Goal: Task Accomplishment & Management: Manage account settings

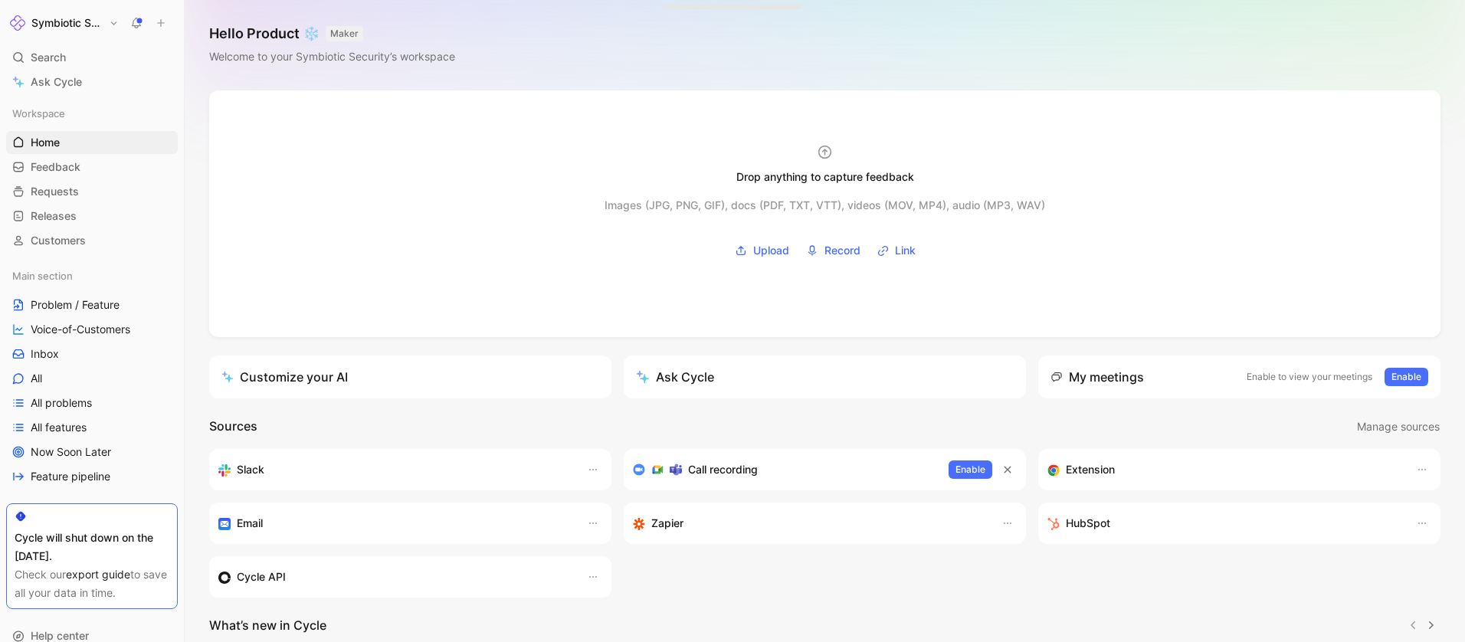
click at [100, 578] on link "export guide" at bounding box center [98, 574] width 64 height 13
click at [69, 170] on span "Feedback" at bounding box center [56, 166] width 50 height 15
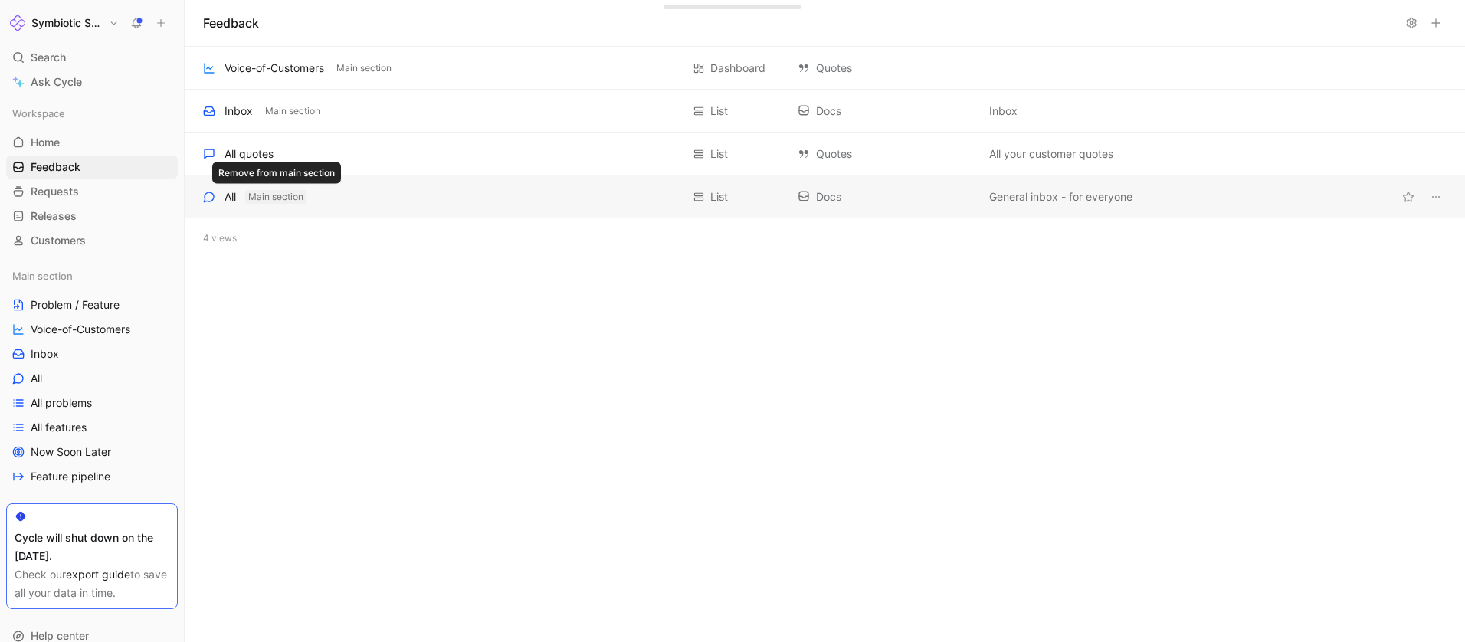
click at [260, 196] on span "Main section" at bounding box center [275, 196] width 55 height 15
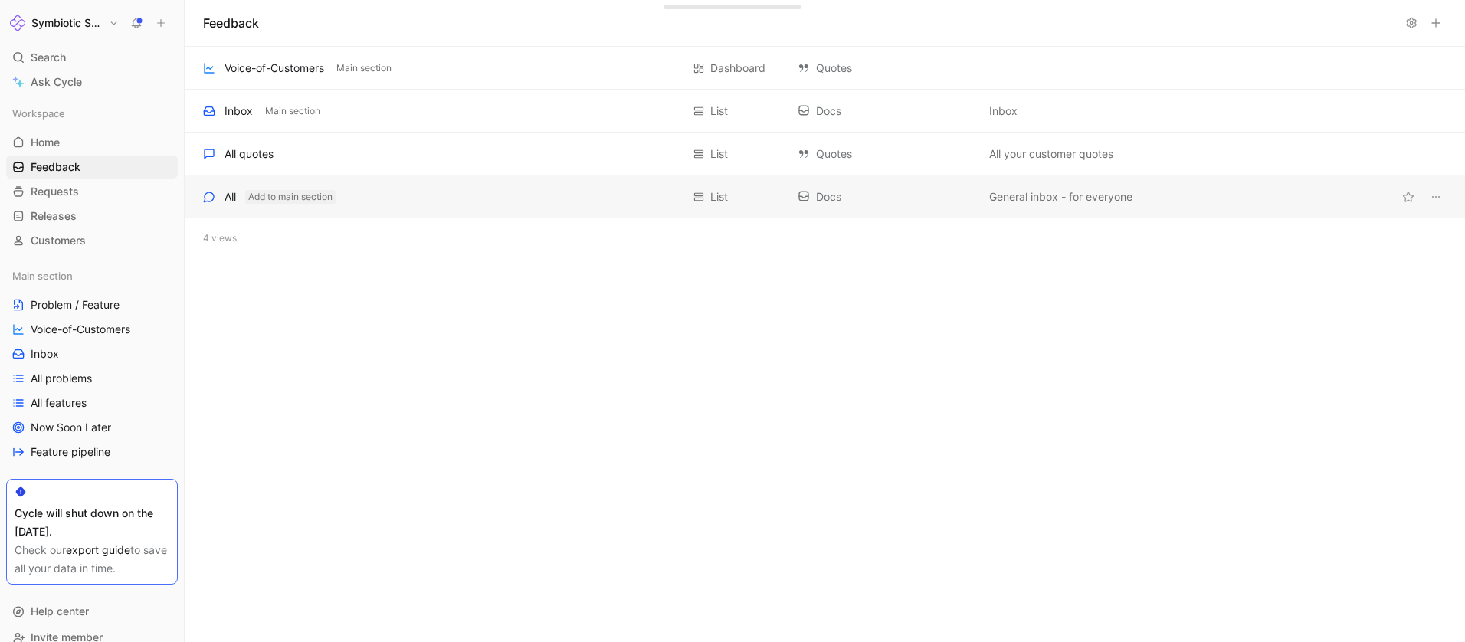
click at [230, 198] on div "All" at bounding box center [229, 197] width 11 height 18
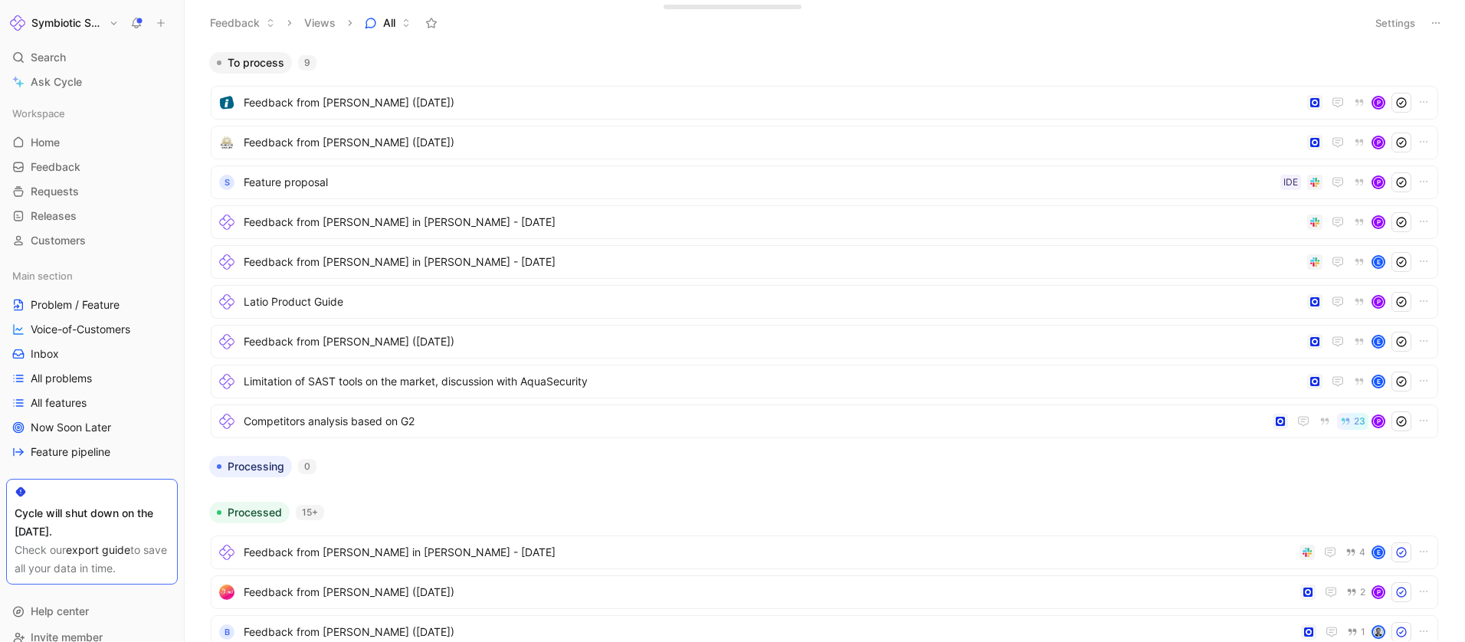
click at [1435, 26] on icon at bounding box center [1435, 23] width 12 height 12
click at [1380, 80] on span "Export in CSV" at bounding box center [1358, 77] width 69 height 13
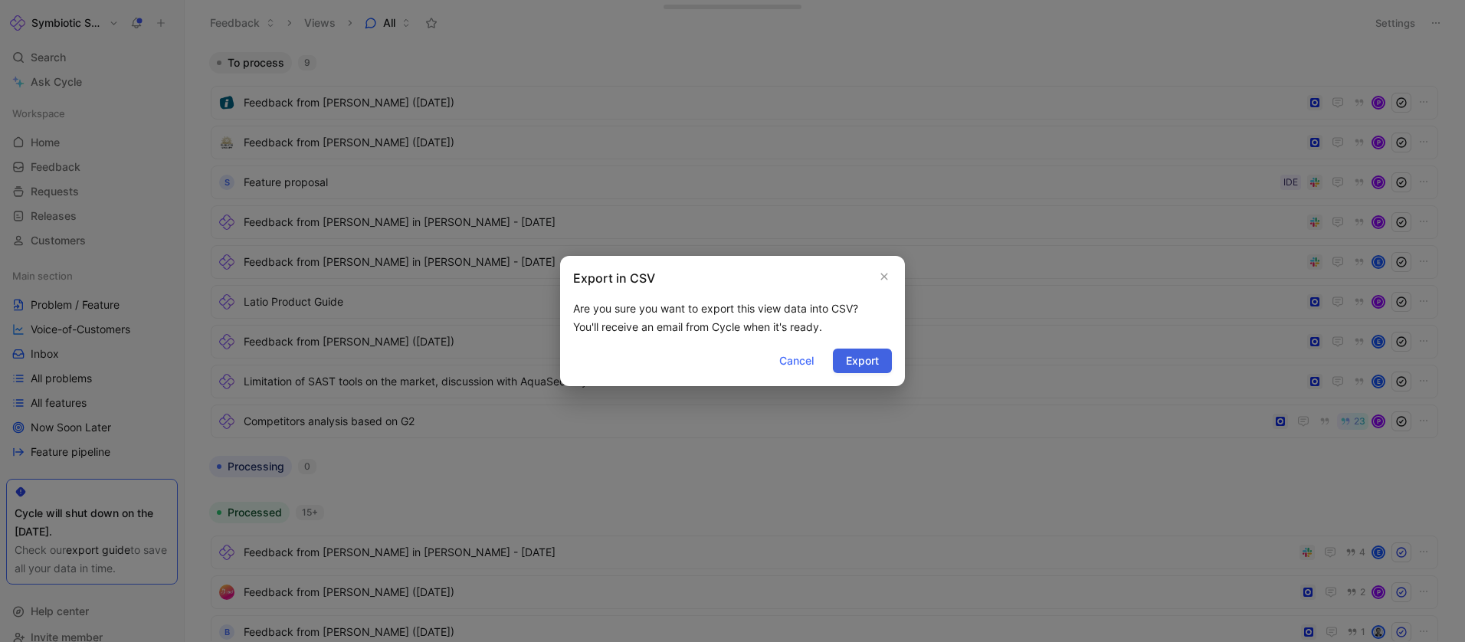
click at [855, 365] on span "Export" at bounding box center [862, 361] width 33 height 18
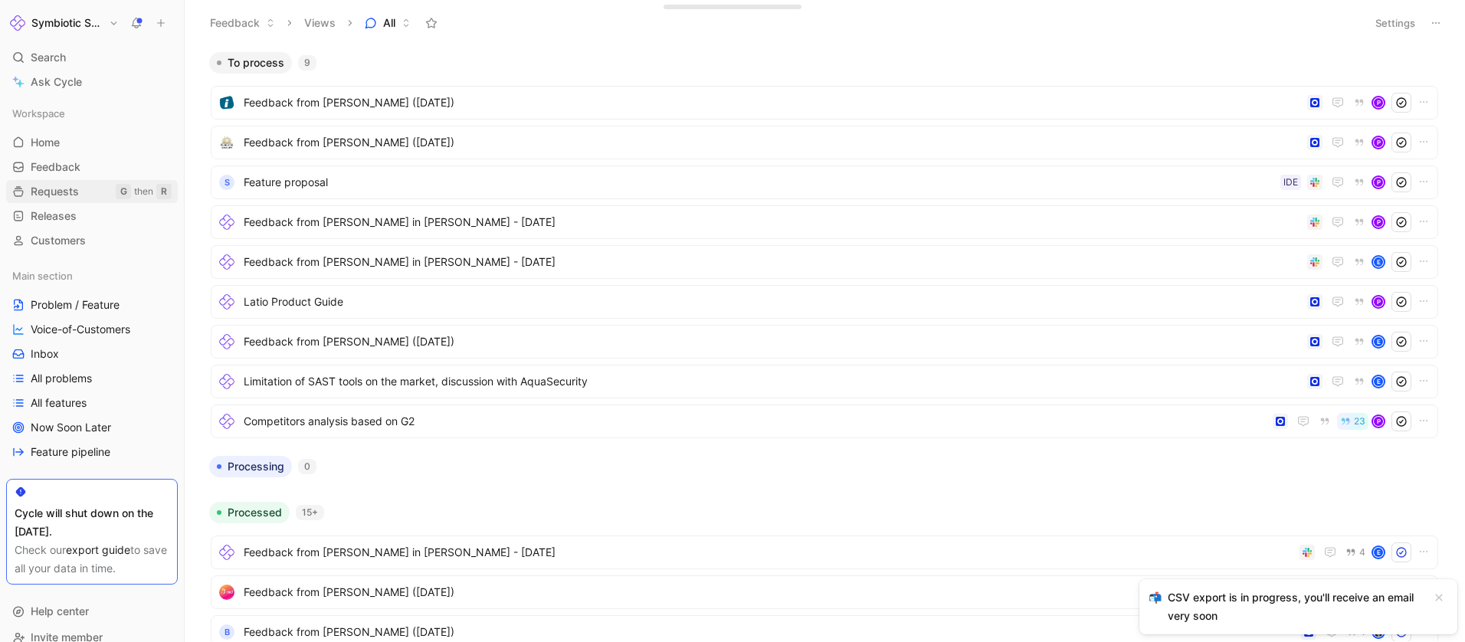
click at [38, 193] on span "Requests" at bounding box center [55, 191] width 48 height 15
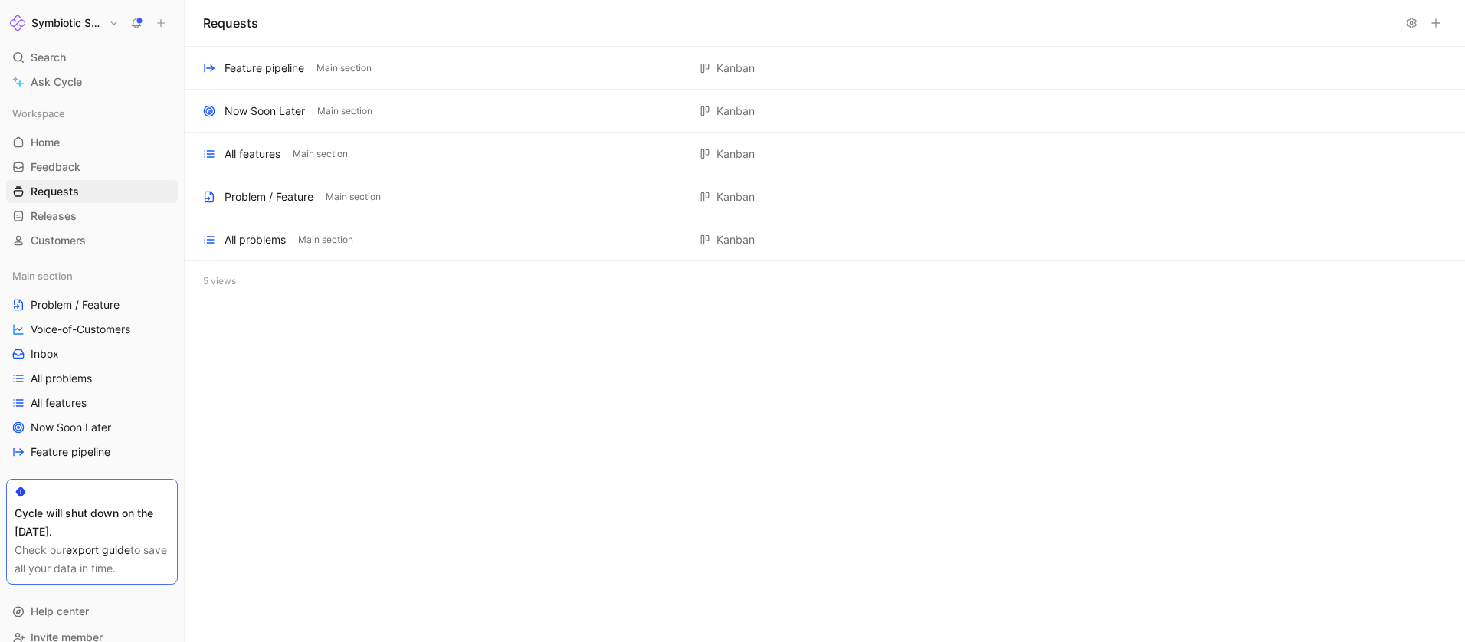
click at [1439, 24] on icon at bounding box center [1435, 23] width 12 height 12
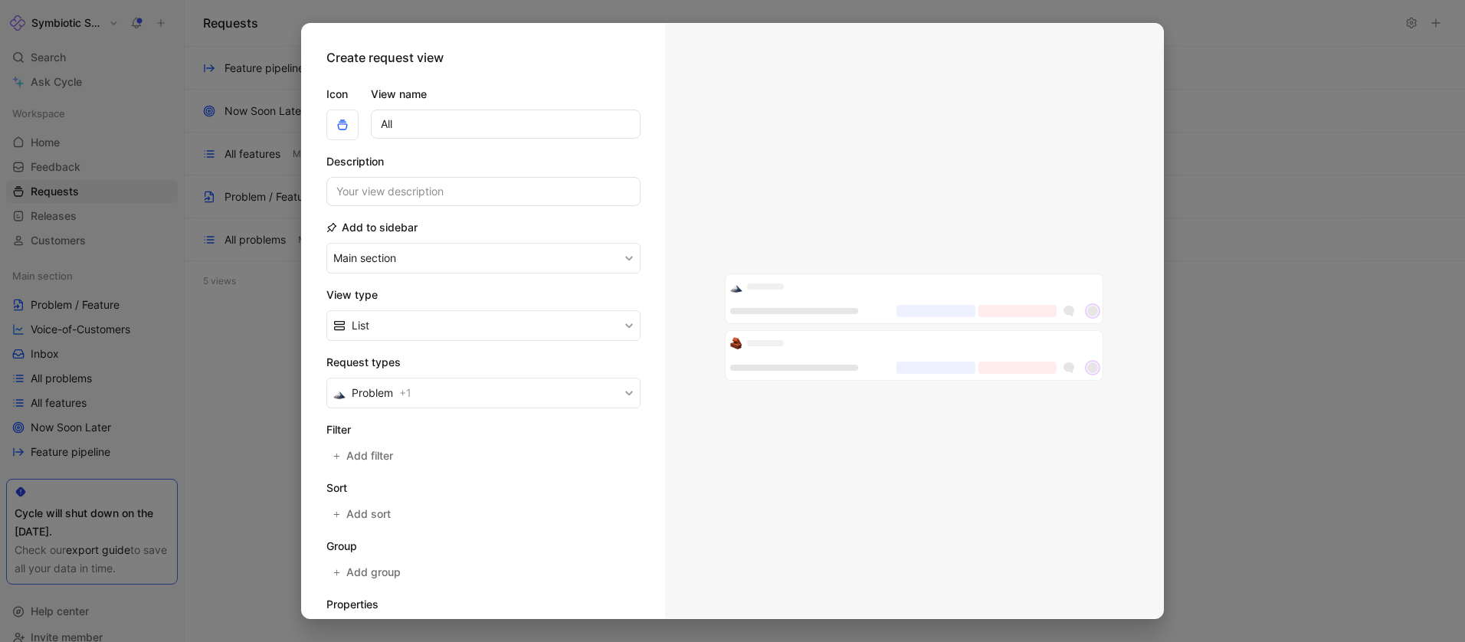
type input "All"
click at [416, 401] on button "Problem + 1" at bounding box center [483, 393] width 314 height 31
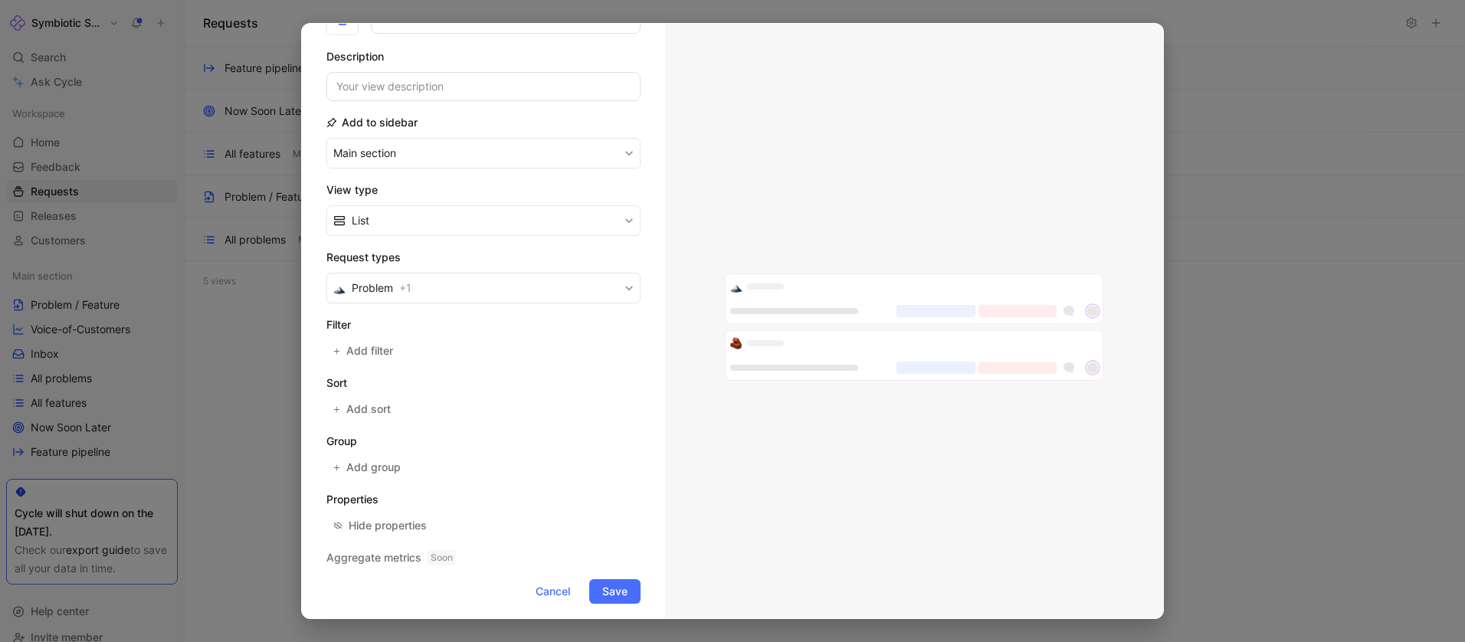
scroll to position [115, 0]
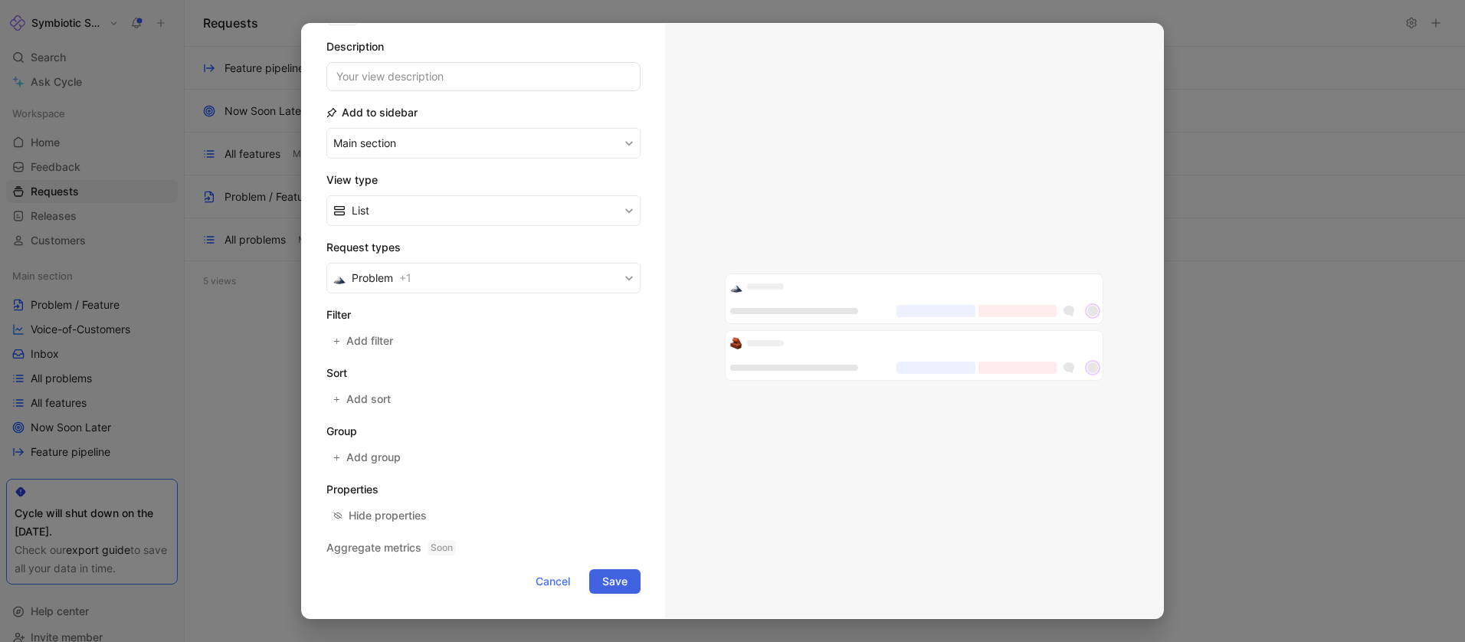
click at [629, 580] on button "Save" at bounding box center [614, 581] width 51 height 25
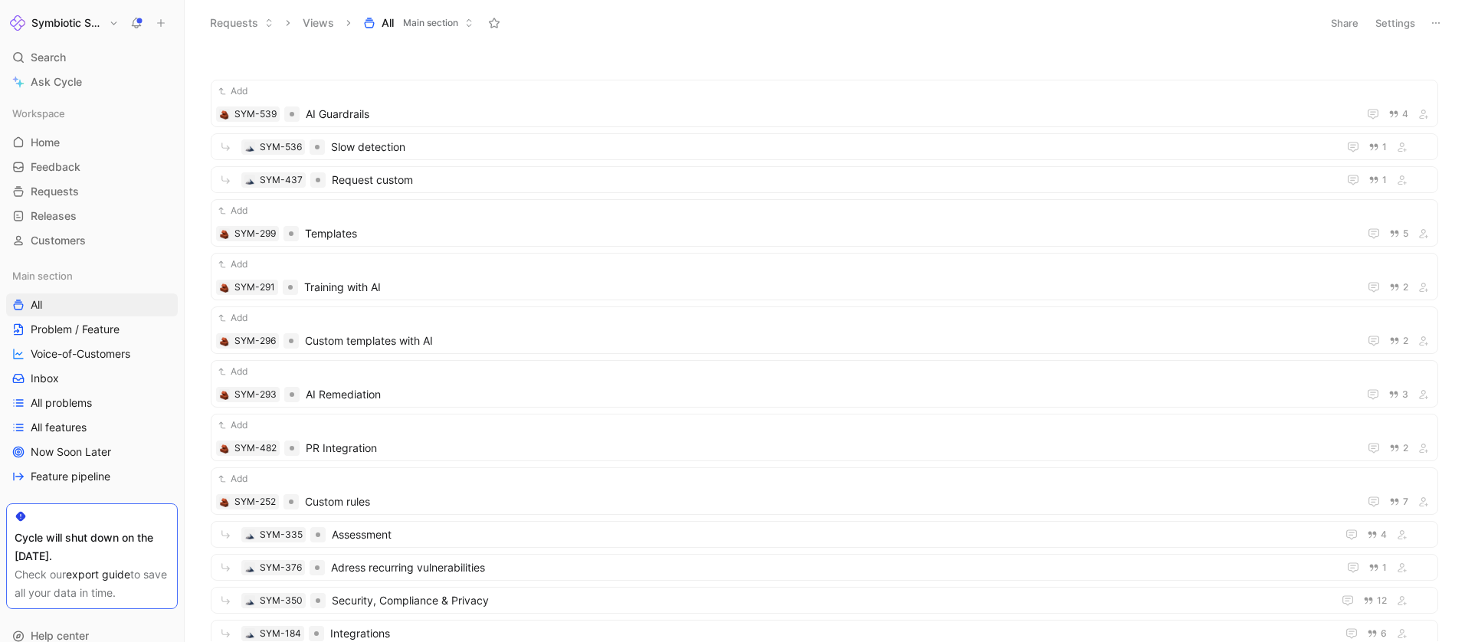
click at [1441, 20] on icon at bounding box center [1435, 23] width 12 height 12
click at [1387, 74] on span "Export in CSV" at bounding box center [1358, 77] width 69 height 13
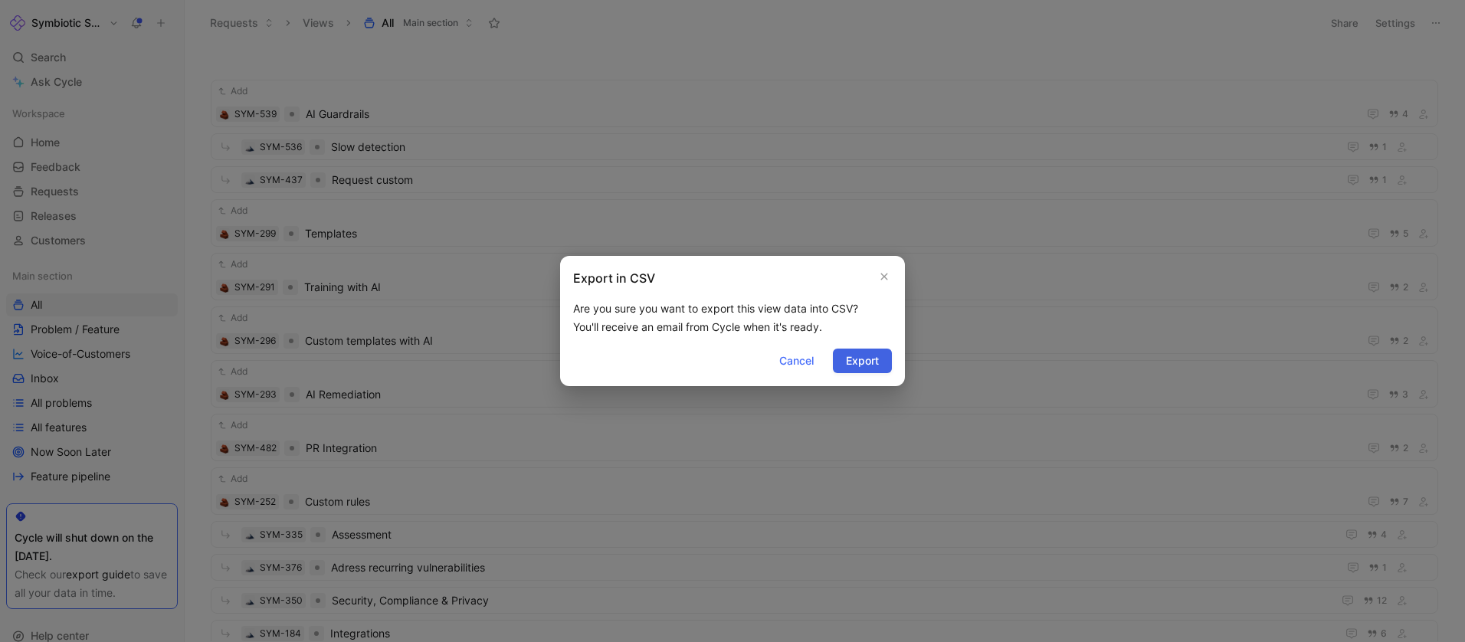
click at [851, 363] on span "Export" at bounding box center [862, 361] width 33 height 18
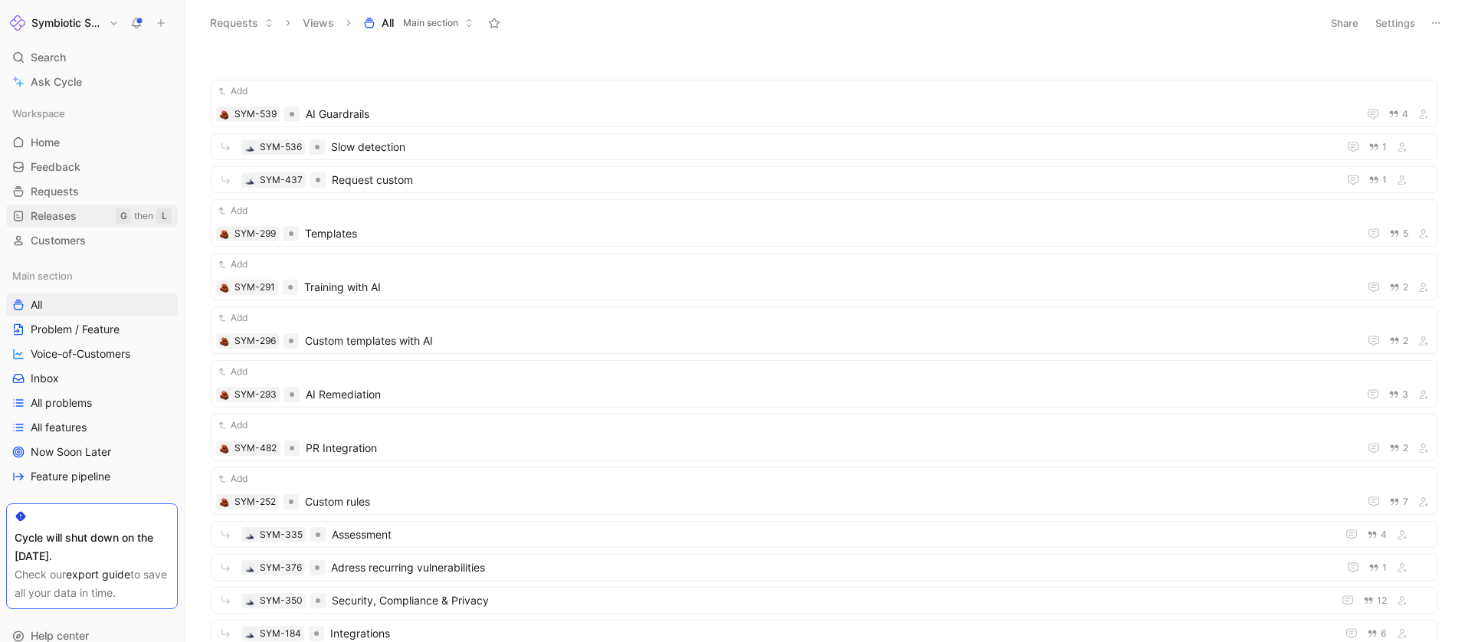
click at [90, 218] on link "Releases G then L" at bounding box center [92, 216] width 172 height 23
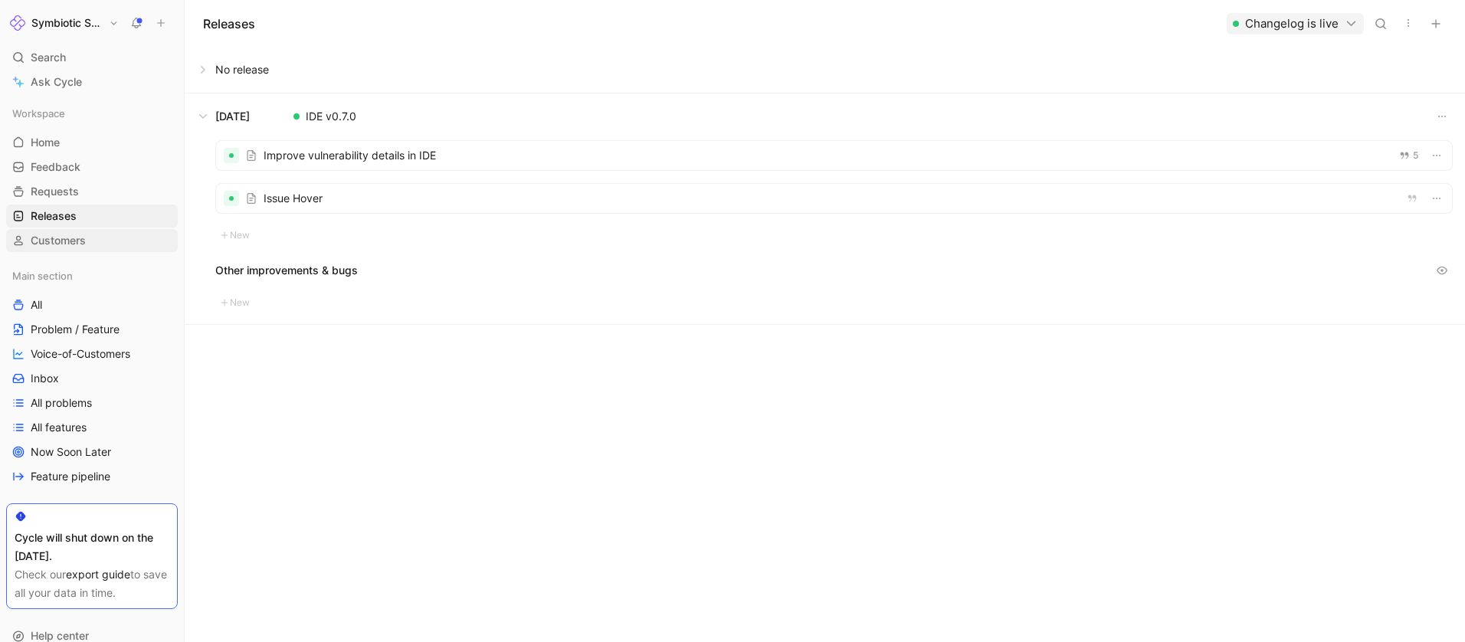
click at [74, 241] on span "Customers" at bounding box center [58, 240] width 55 height 15
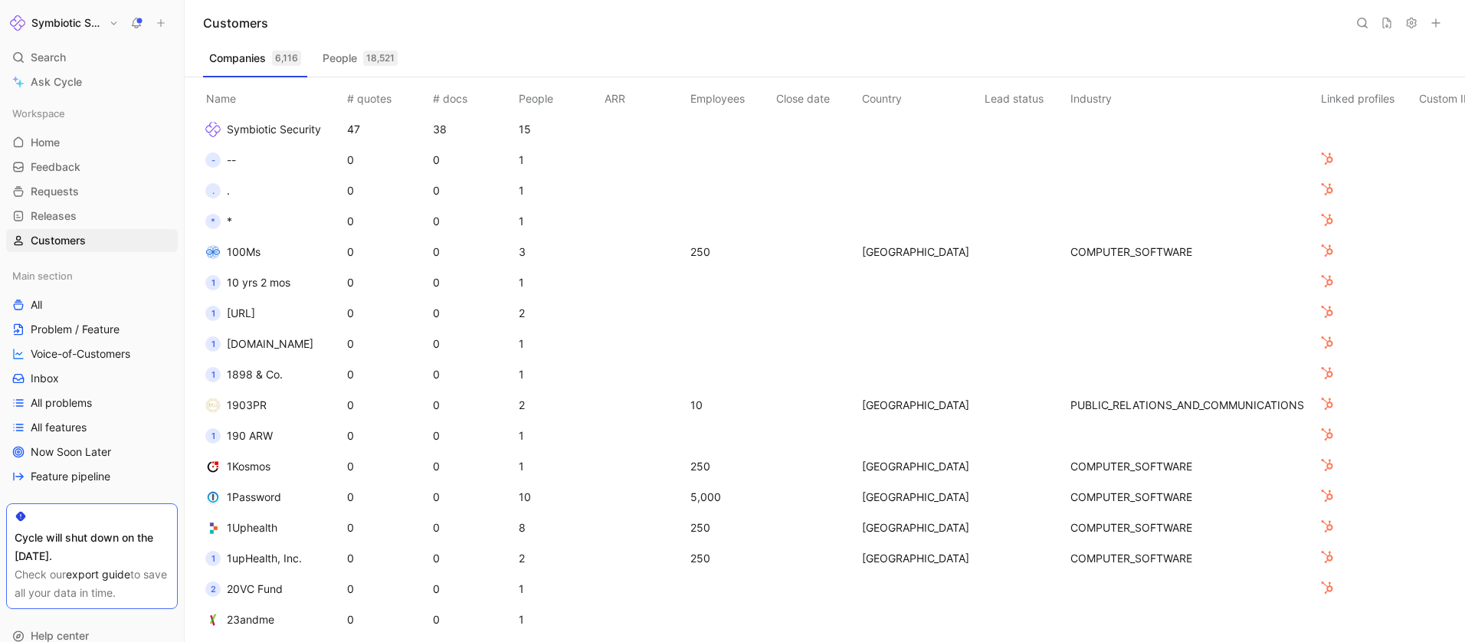
click at [1442, 23] on button at bounding box center [1435, 22] width 21 height 21
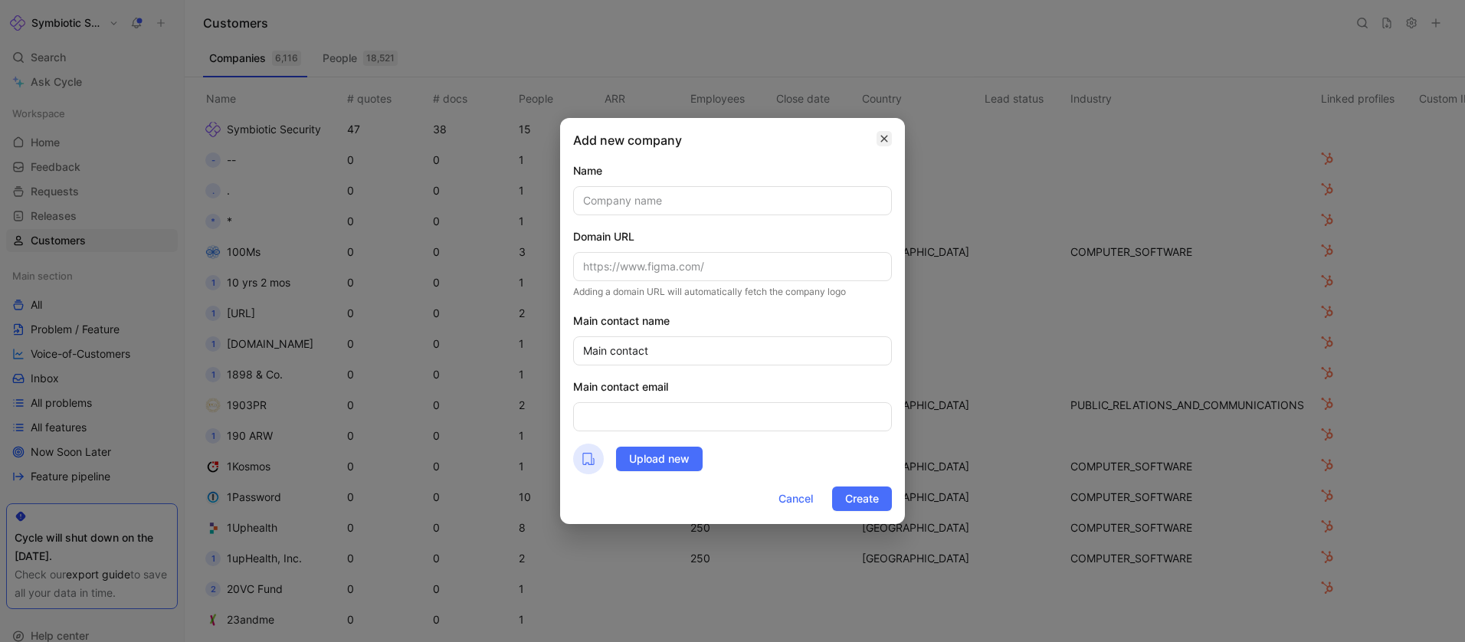
click at [888, 138] on icon "button" at bounding box center [883, 139] width 9 height 12
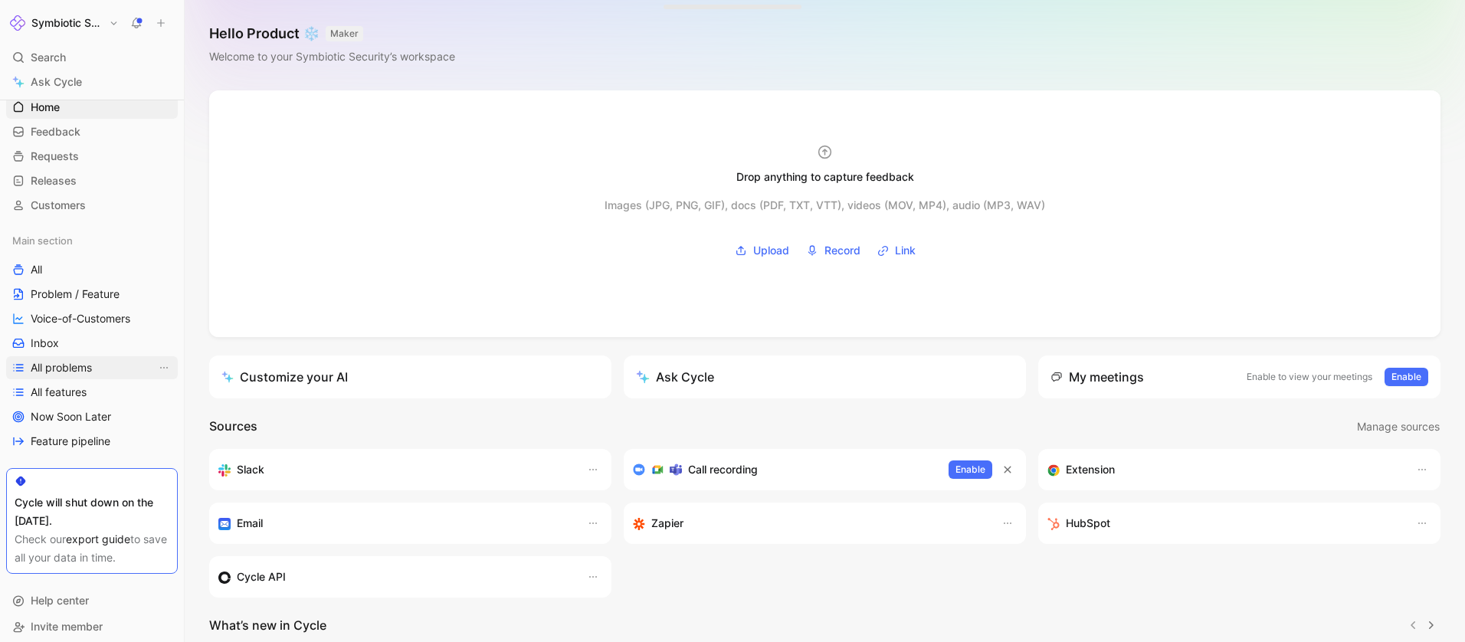
scroll to position [44, 0]
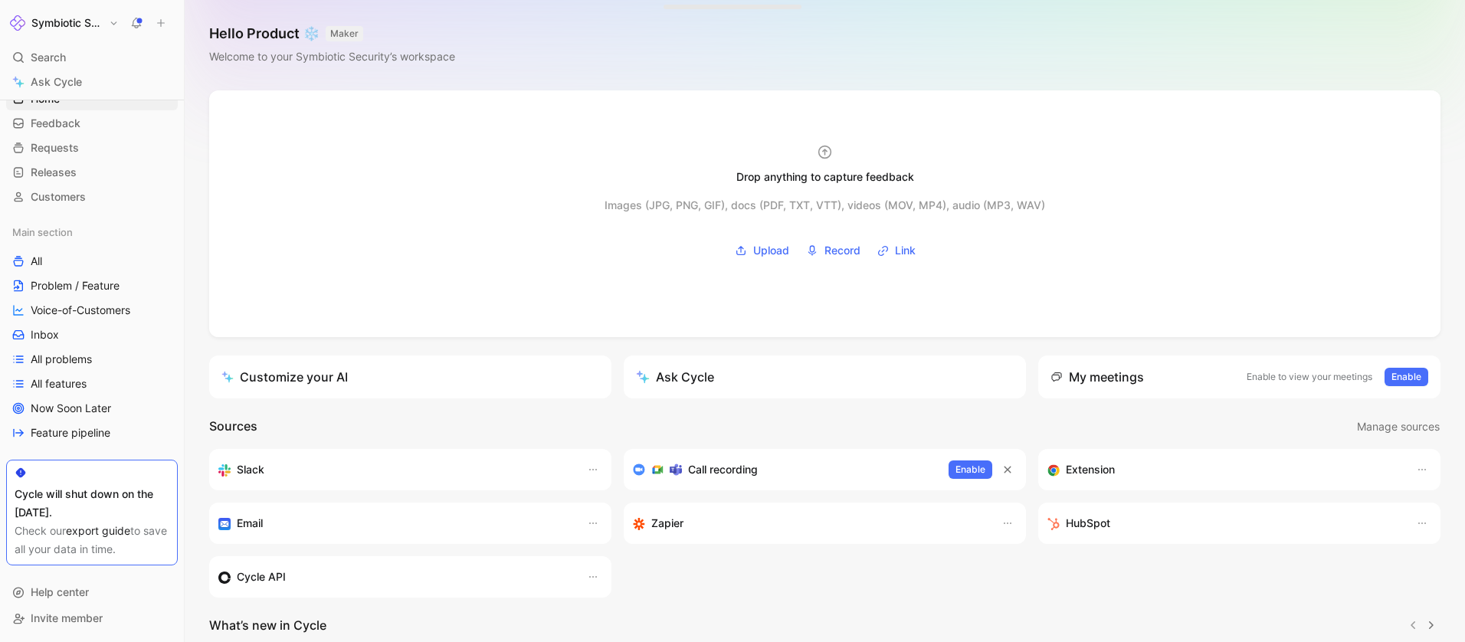
click at [100, 31] on button "Symbiotic Security" at bounding box center [64, 22] width 116 height 21
click at [100, 160] on div "Workspace settings G then S" at bounding box center [104, 158] width 188 height 25
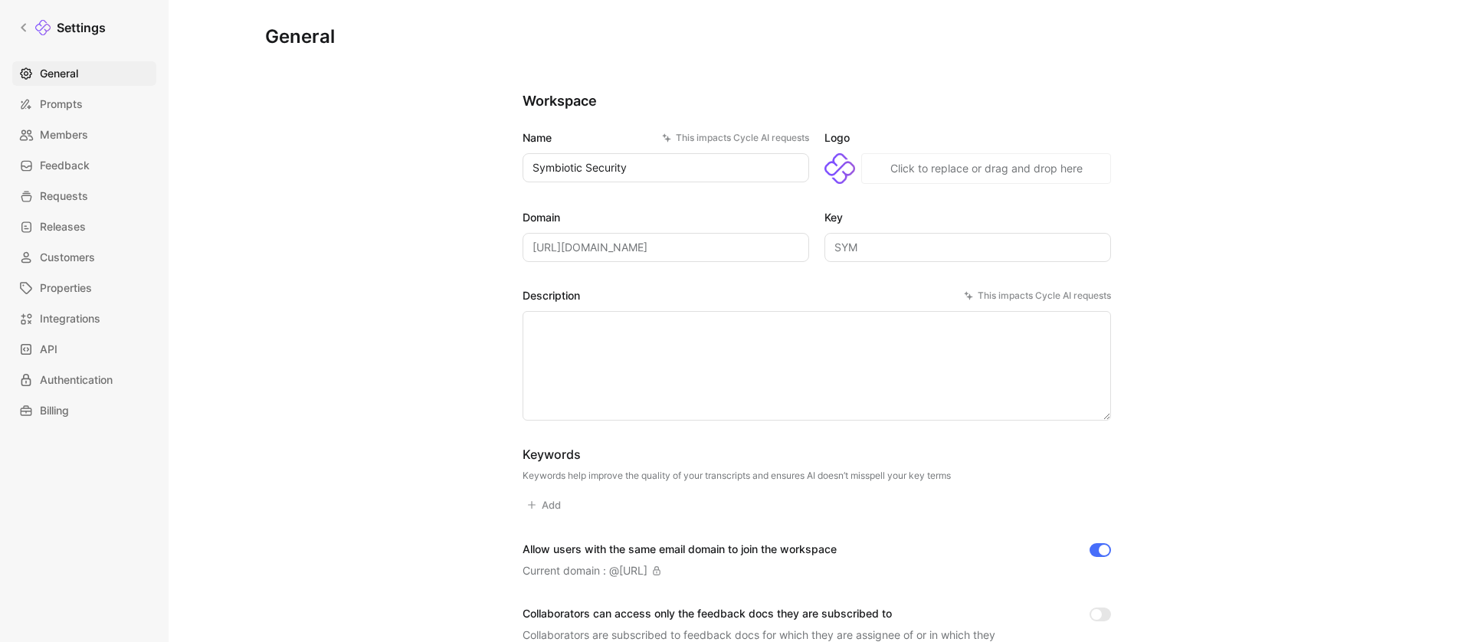
click at [906, 241] on input "SYM" at bounding box center [967, 247] width 286 height 29
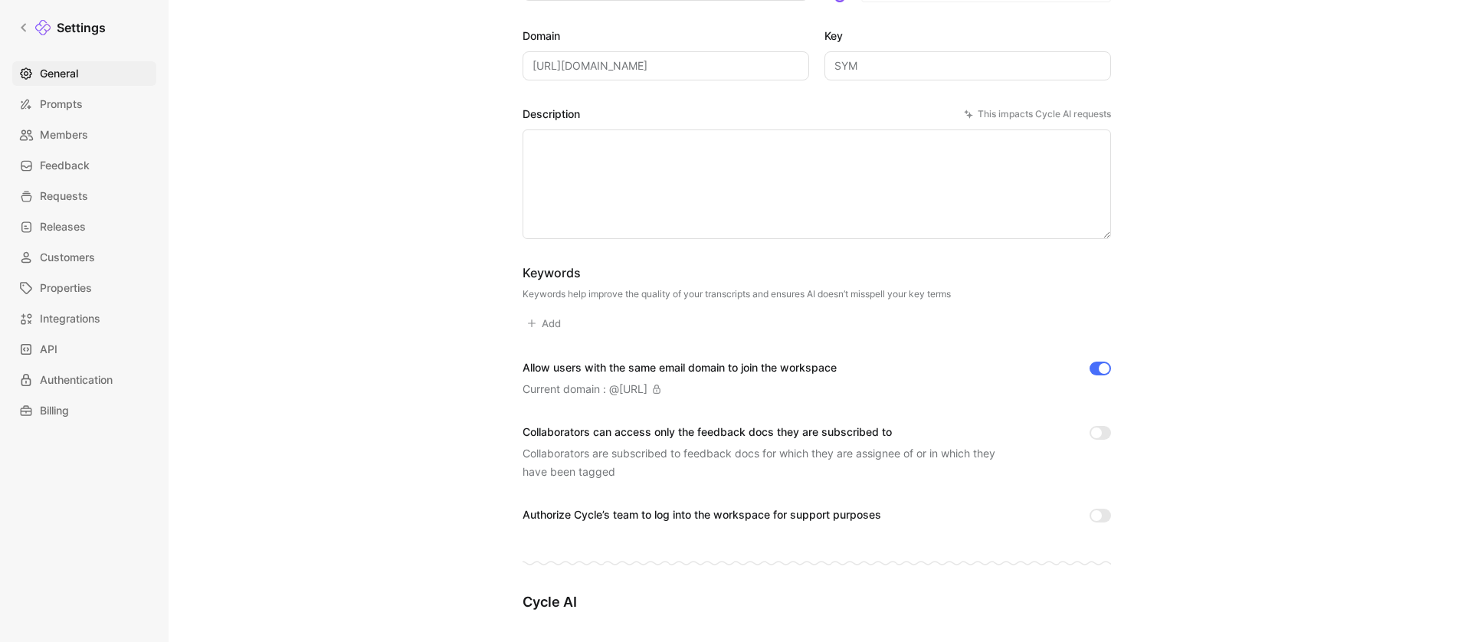
scroll to position [185, 0]
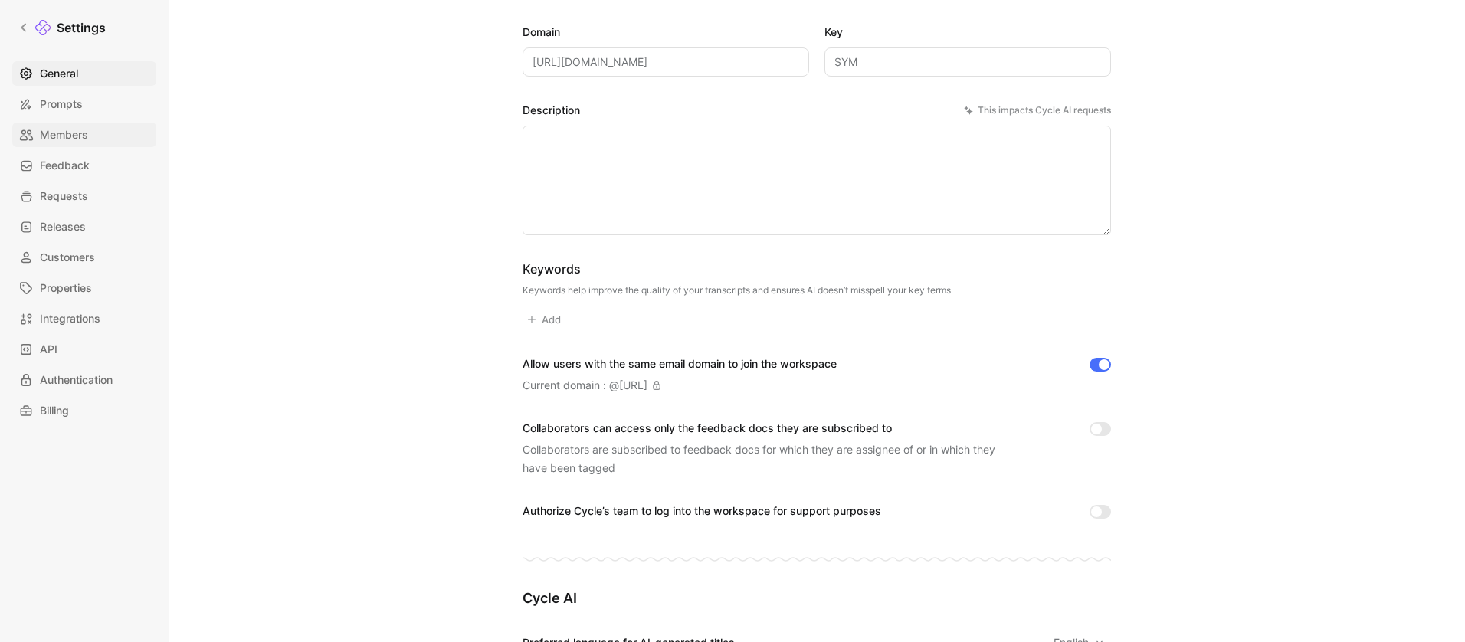
click at [58, 133] on span "Members" at bounding box center [64, 135] width 48 height 18
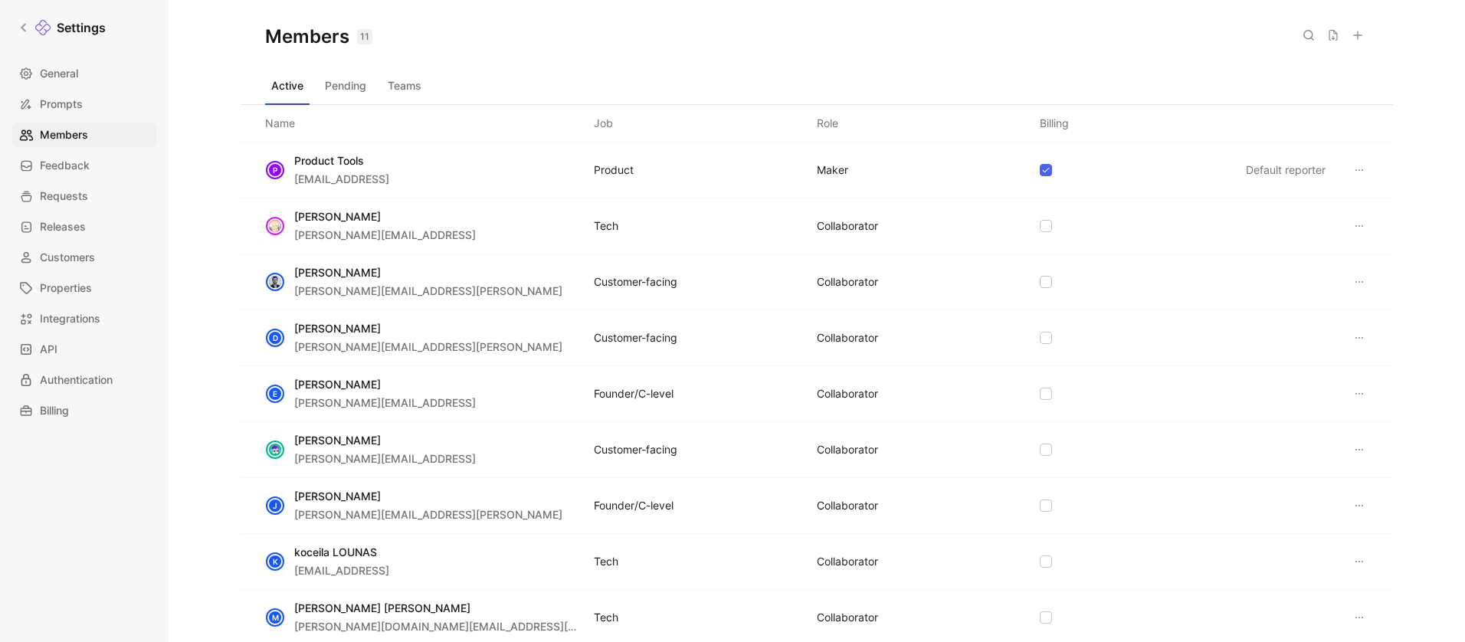
click at [1211, 93] on div "Active Pending Teams" at bounding box center [816, 89] width 1103 height 31
click at [1111, 242] on div "[PERSON_NAME] [PERSON_NAME][EMAIL_ADDRESS] Tech COLLABORATOR" at bounding box center [817, 226] width 1152 height 56
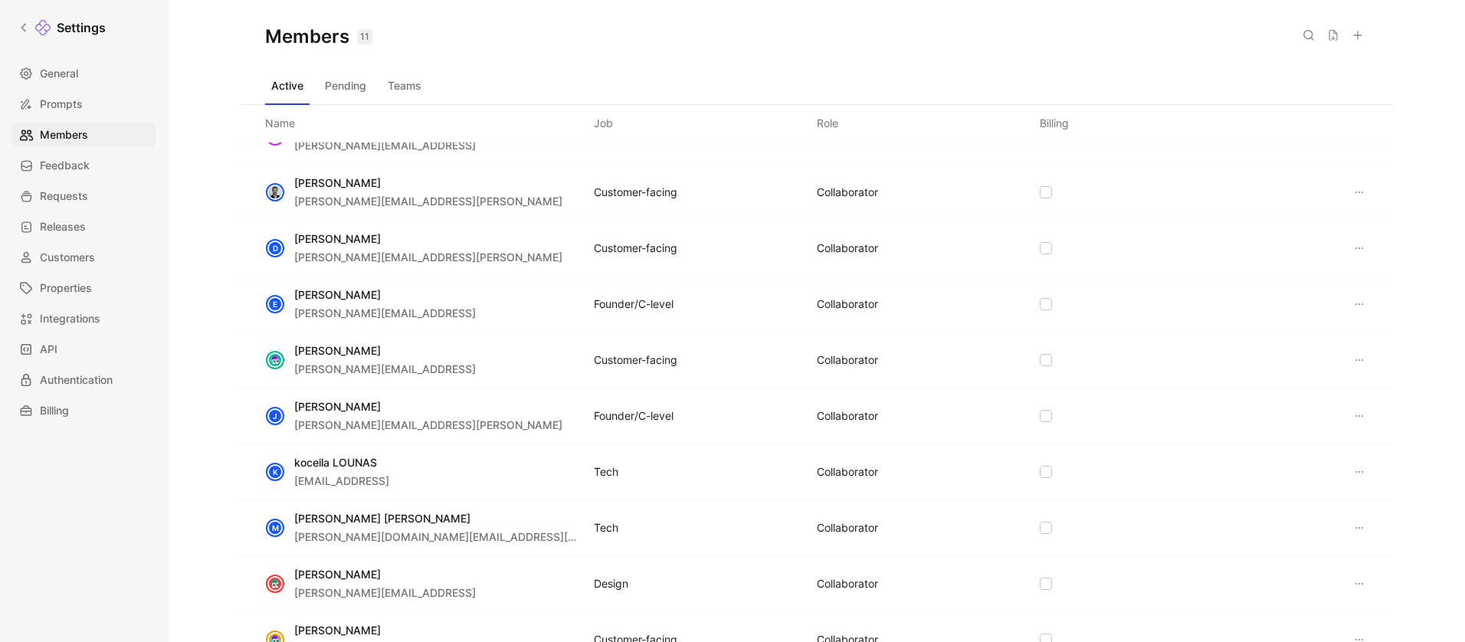
scroll to position [237, 0]
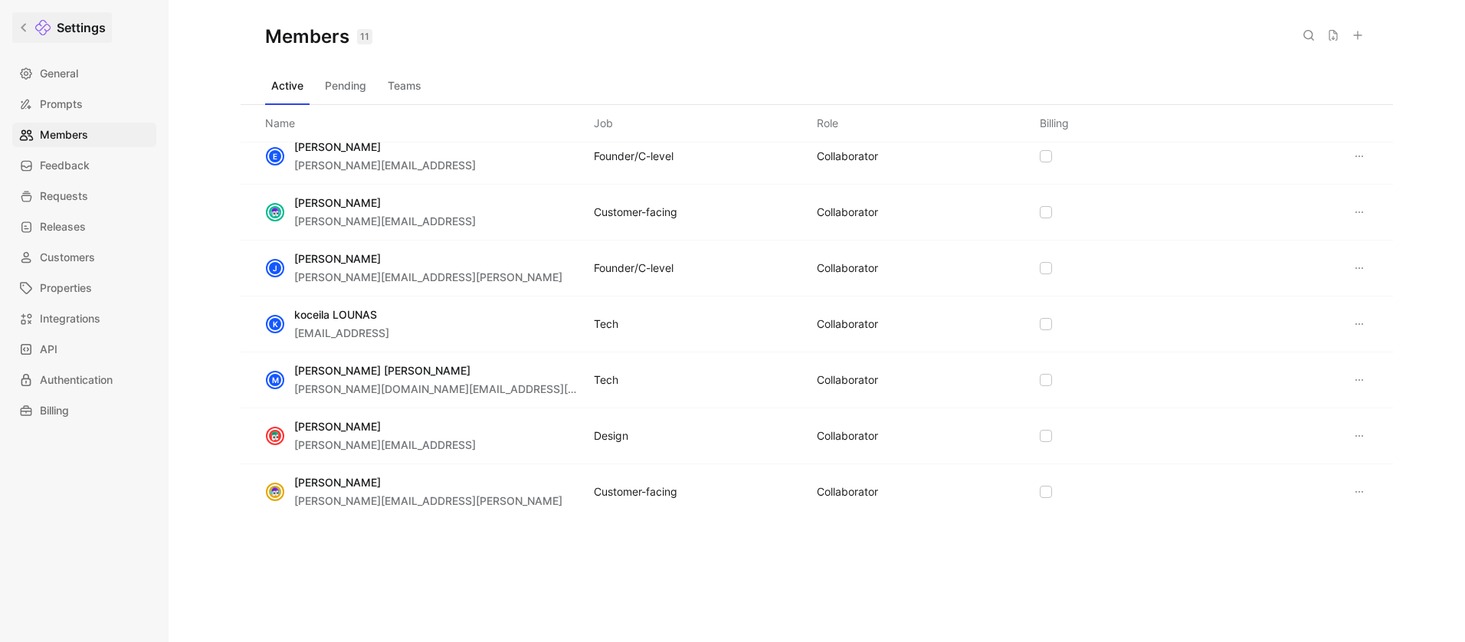
click at [28, 17] on link "Settings" at bounding box center [62, 27] width 100 height 31
